Goal: Task Accomplishment & Management: Manage account settings

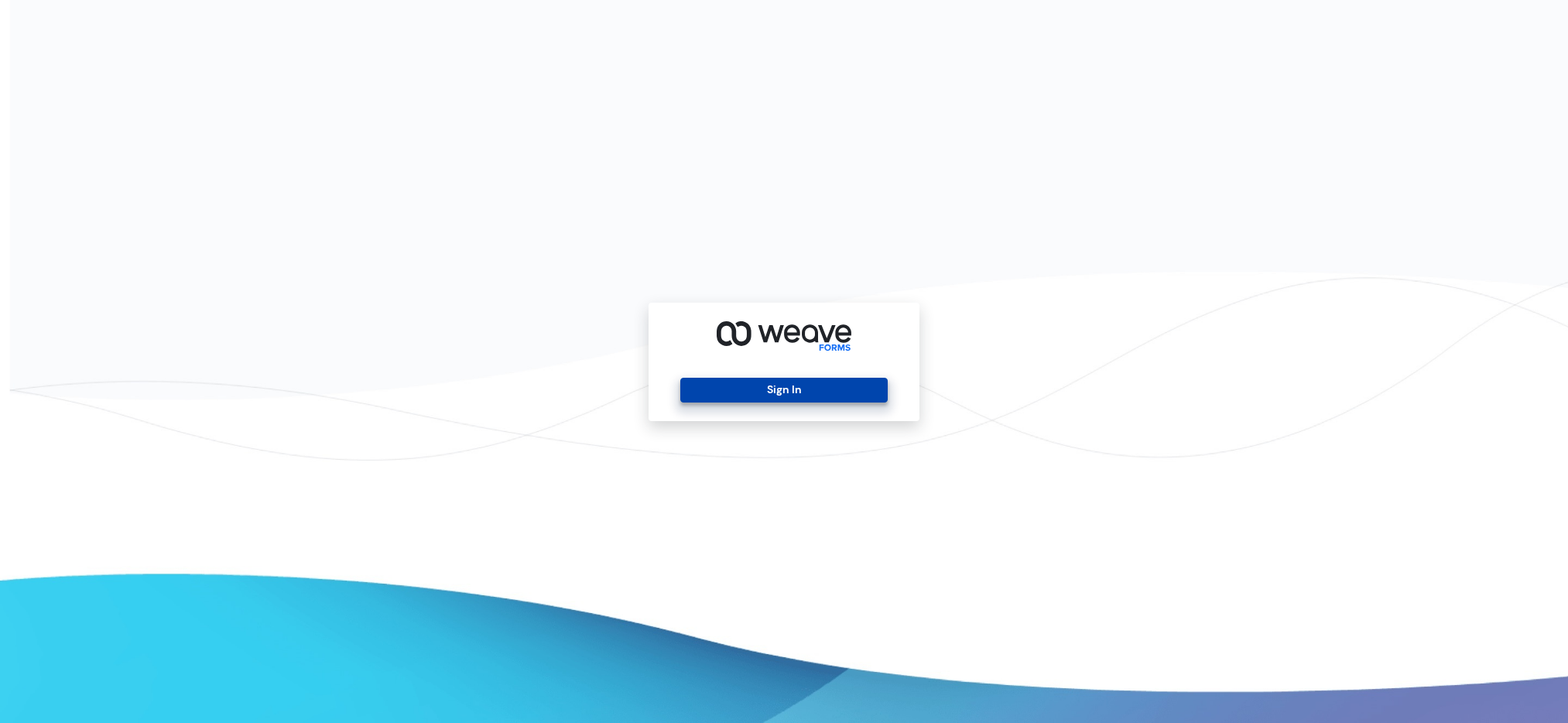
click at [744, 382] on button "Sign In" at bounding box center [784, 390] width 207 height 25
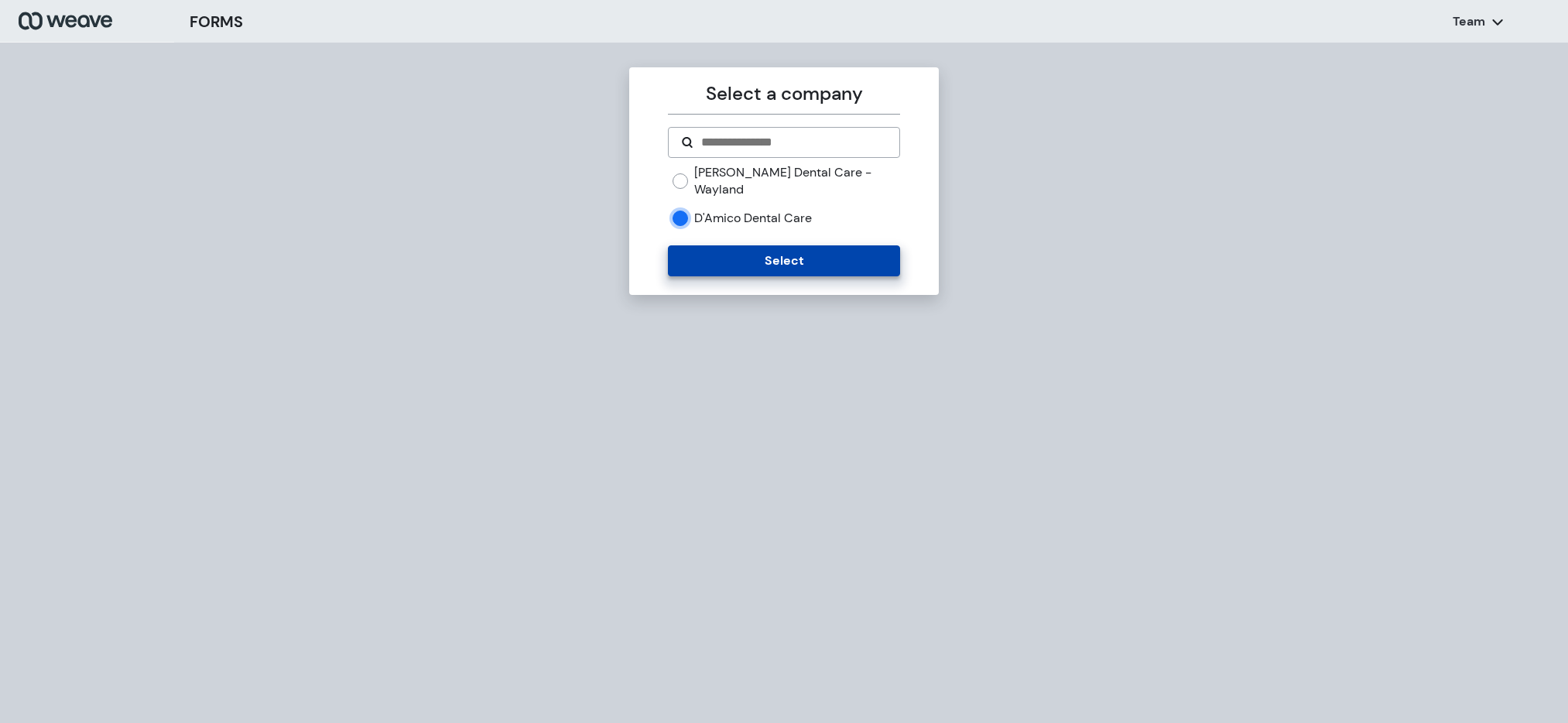
click at [706, 248] on button "Select" at bounding box center [784, 260] width 231 height 31
